Goal: Task Accomplishment & Management: Manage account settings

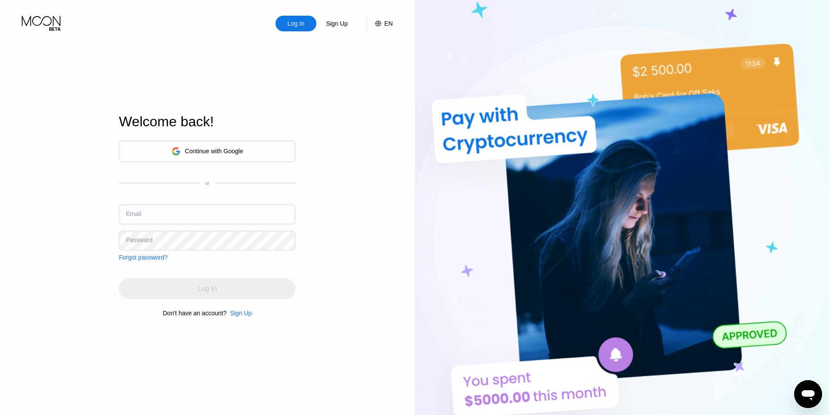
click at [287, 98] on div "Welcome back! Continue with Google or Email Password Forgot password? Log In Do…" at bounding box center [207, 215] width 177 height 456
drag, startPoint x: 287, startPoint y: 98, endPoint x: 232, endPoint y: 67, distance: 62.5
click at [235, 70] on div "Welcome back! Continue with Google or Email Password Forgot password? Log In Do…" at bounding box center [207, 215] width 177 height 456
click at [171, 215] on input "text" at bounding box center [207, 214] width 177 height 20
click at [172, 213] on input "text" at bounding box center [207, 214] width 177 height 20
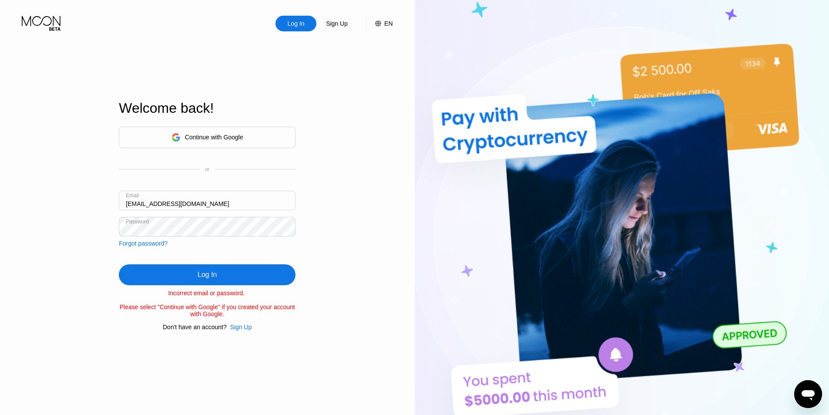
drag, startPoint x: 170, startPoint y: 201, endPoint x: 119, endPoint y: 204, distance: 51.4
click at [119, 204] on input "[EMAIL_ADDRESS][DOMAIN_NAME]" at bounding box center [207, 201] width 177 height 20
type input "mazzottirichard@gmail.com"
click at [205, 135] on div "Continue with Google" at bounding box center [214, 137] width 58 height 7
